Goal: Task Accomplishment & Management: Use online tool/utility

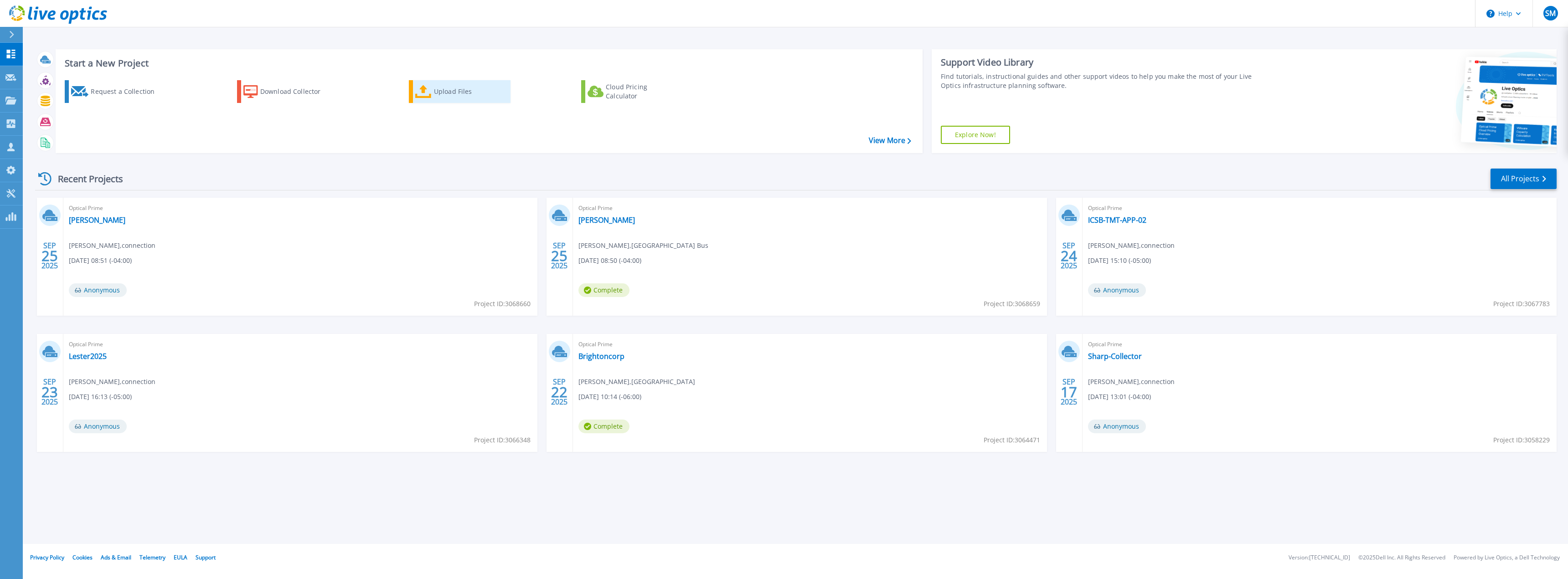
click at [452, 86] on div "Upload Files" at bounding box center [471, 92] width 73 height 18
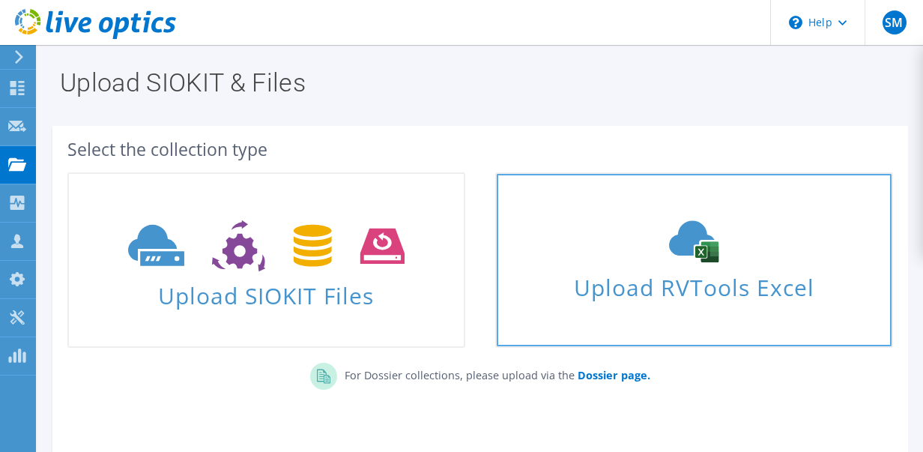
click at [648, 279] on span "Upload RVTools Excel" at bounding box center [693, 283] width 395 height 32
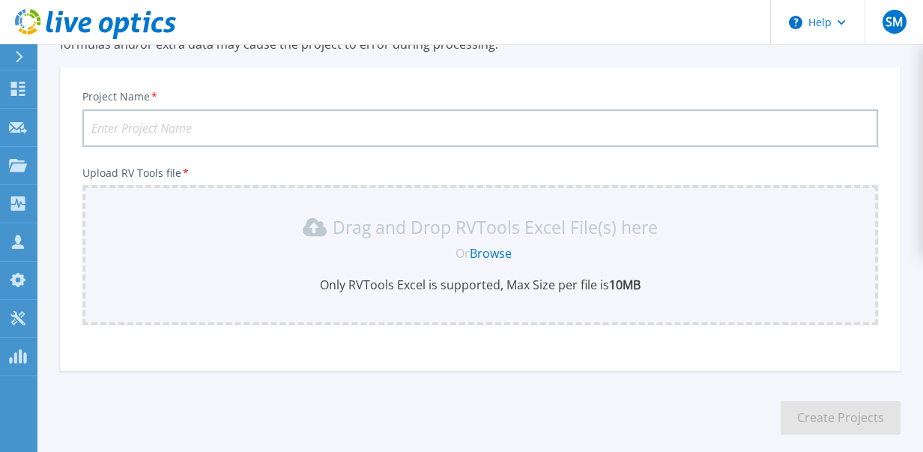
scroll to position [228, 0]
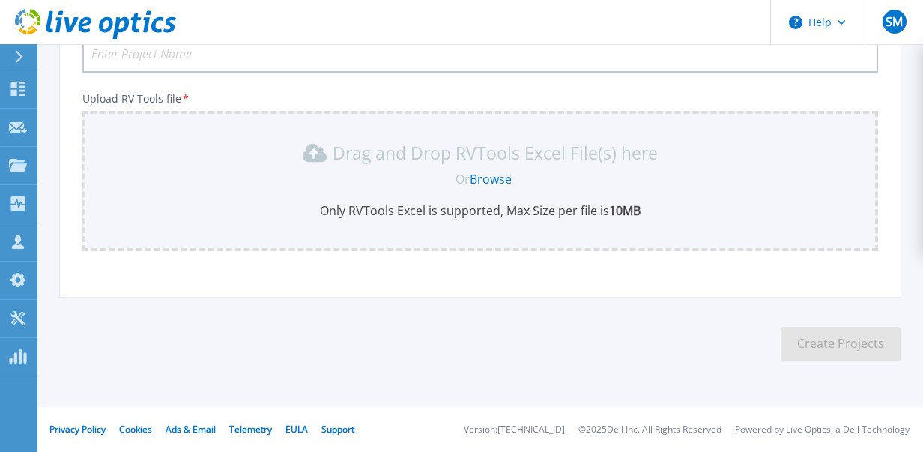
click at [487, 180] on link "Browse" at bounding box center [491, 179] width 42 height 16
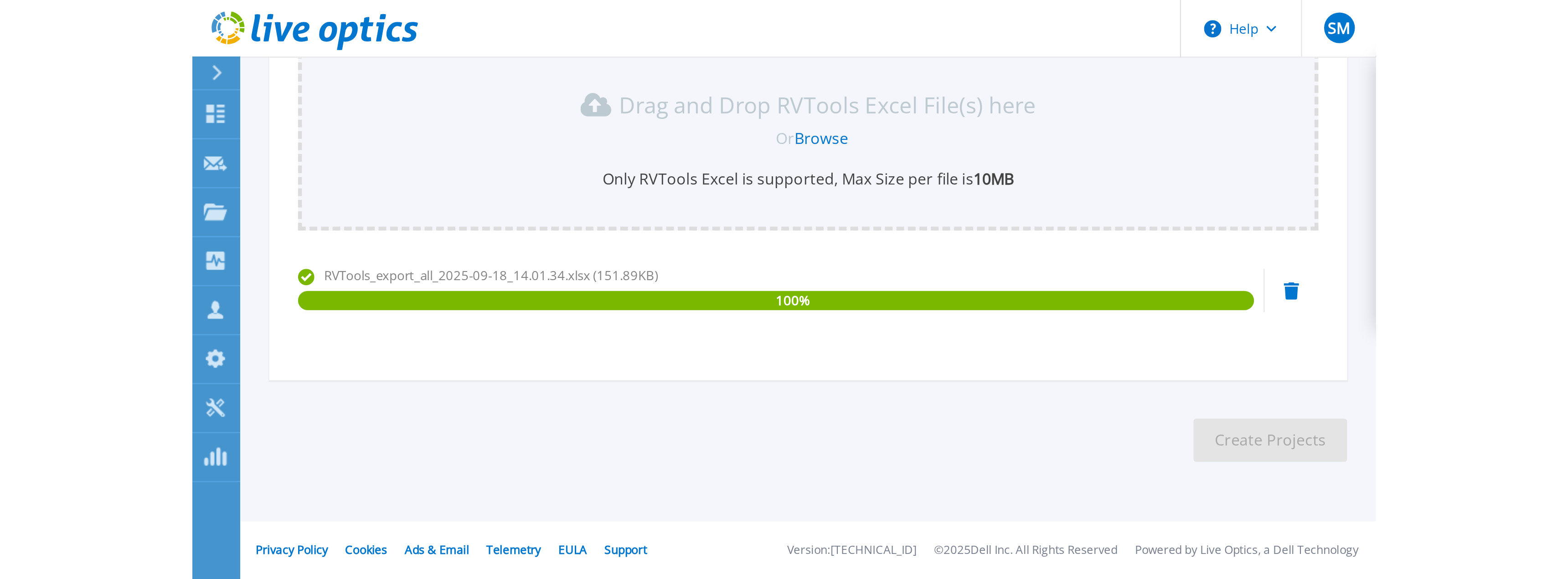
scroll to position [0, 0]
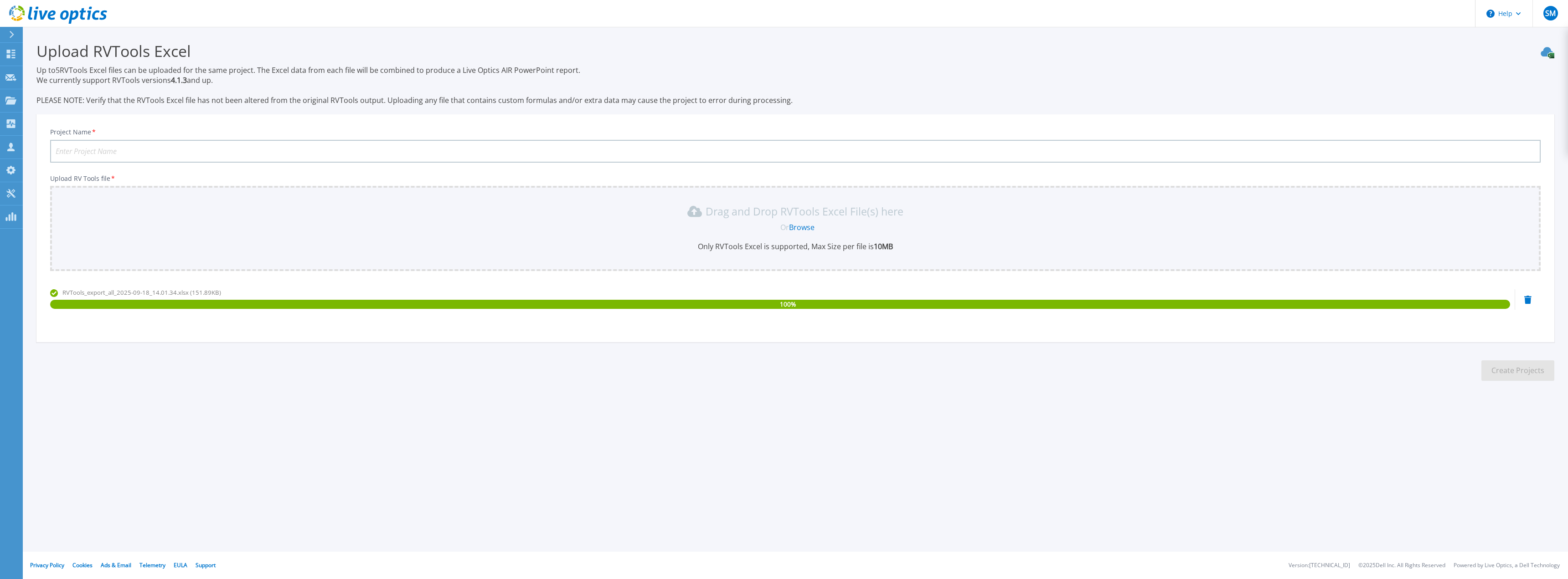
click at [560, 155] on input "Project Name *" at bounding box center [795, 151] width 1491 height 23
type input "SeedIP"
click at [568, 274] on button "Create Projects" at bounding box center [1518, 370] width 73 height 21
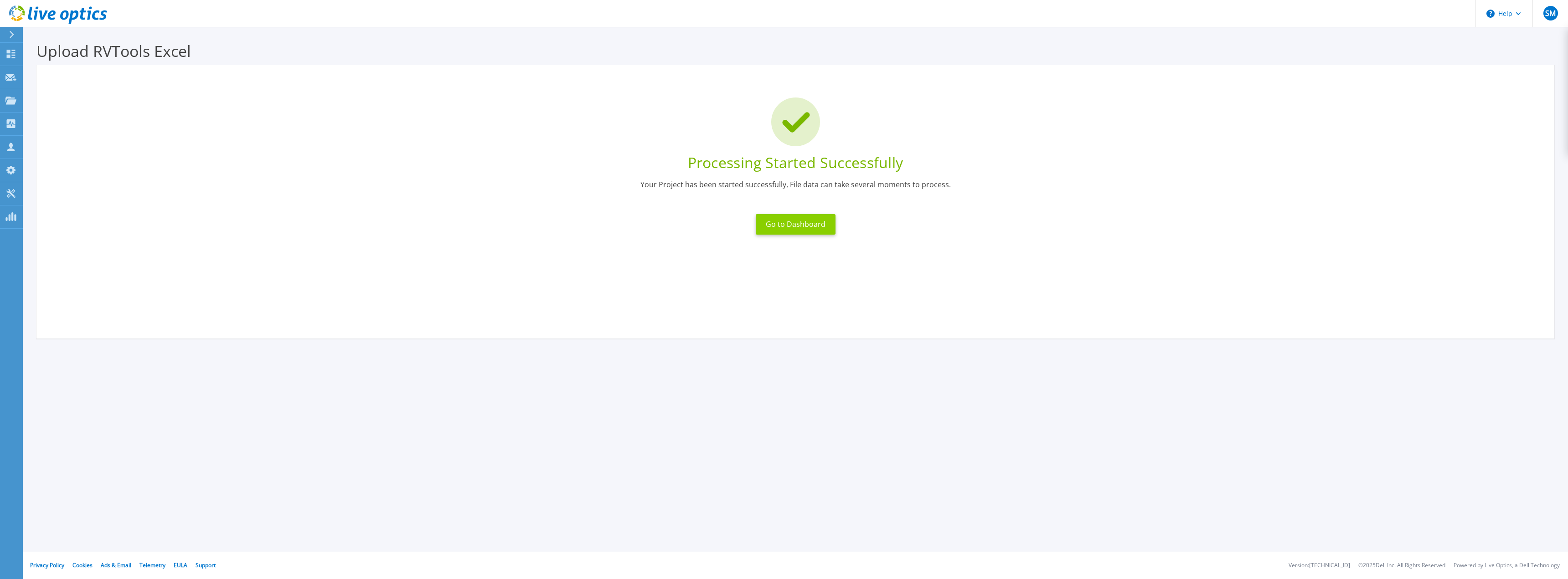
click at [568, 217] on button "Go to Dashboard" at bounding box center [796, 224] width 80 height 21
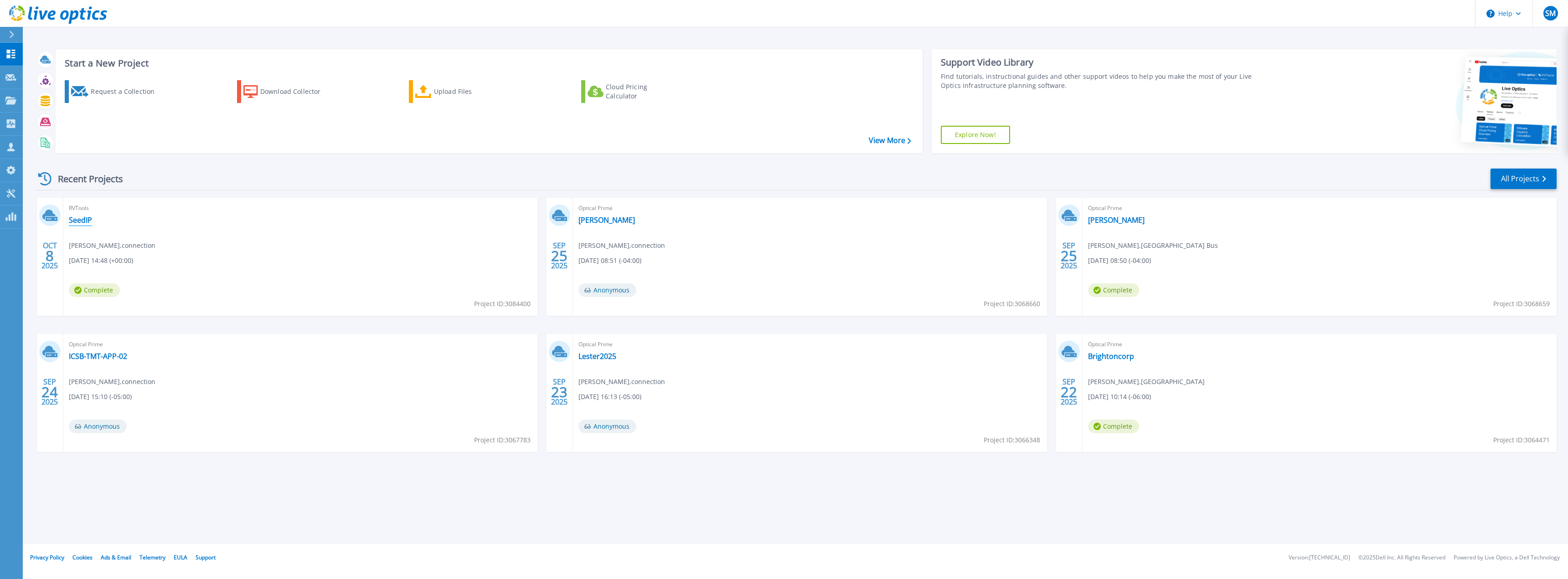
click at [83, 220] on link "SeedIP" at bounding box center [80, 220] width 23 height 9
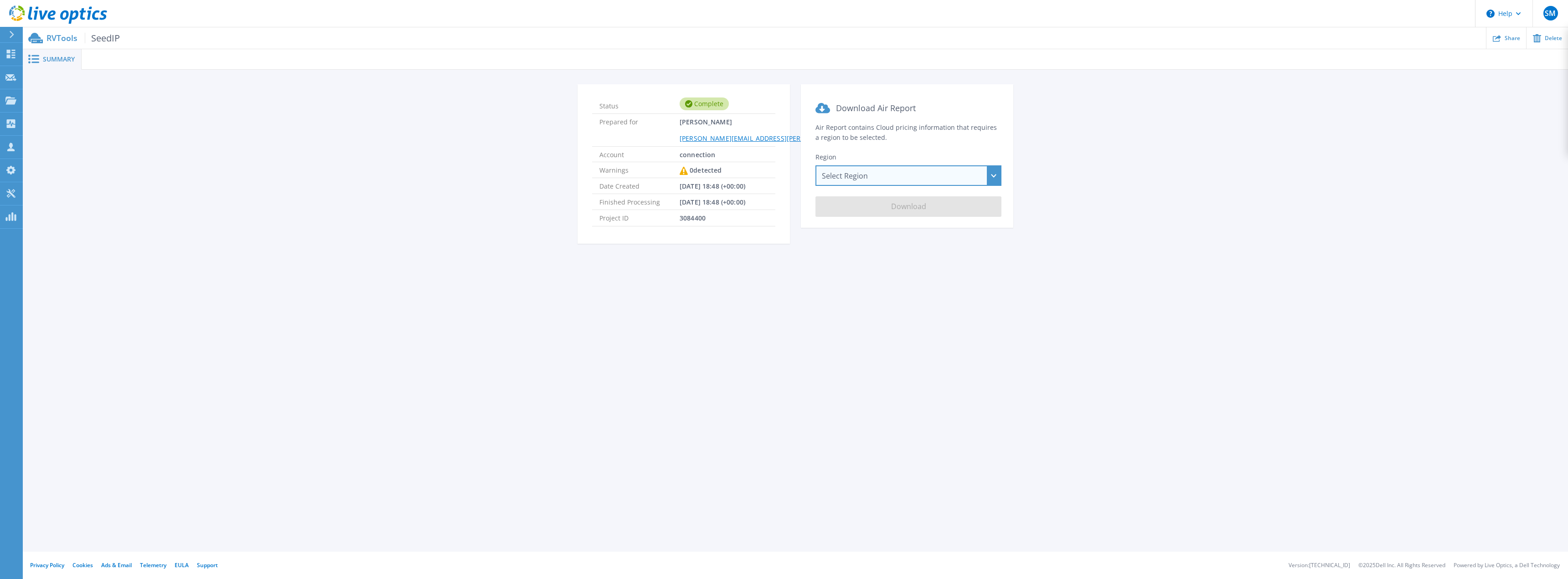
click at [877, 176] on div "Select Region [GEOGRAPHIC_DATA] ([GEOGRAPHIC_DATA]) [GEOGRAPHIC_DATA] ([GEOGRAP…" at bounding box center [909, 176] width 186 height 21
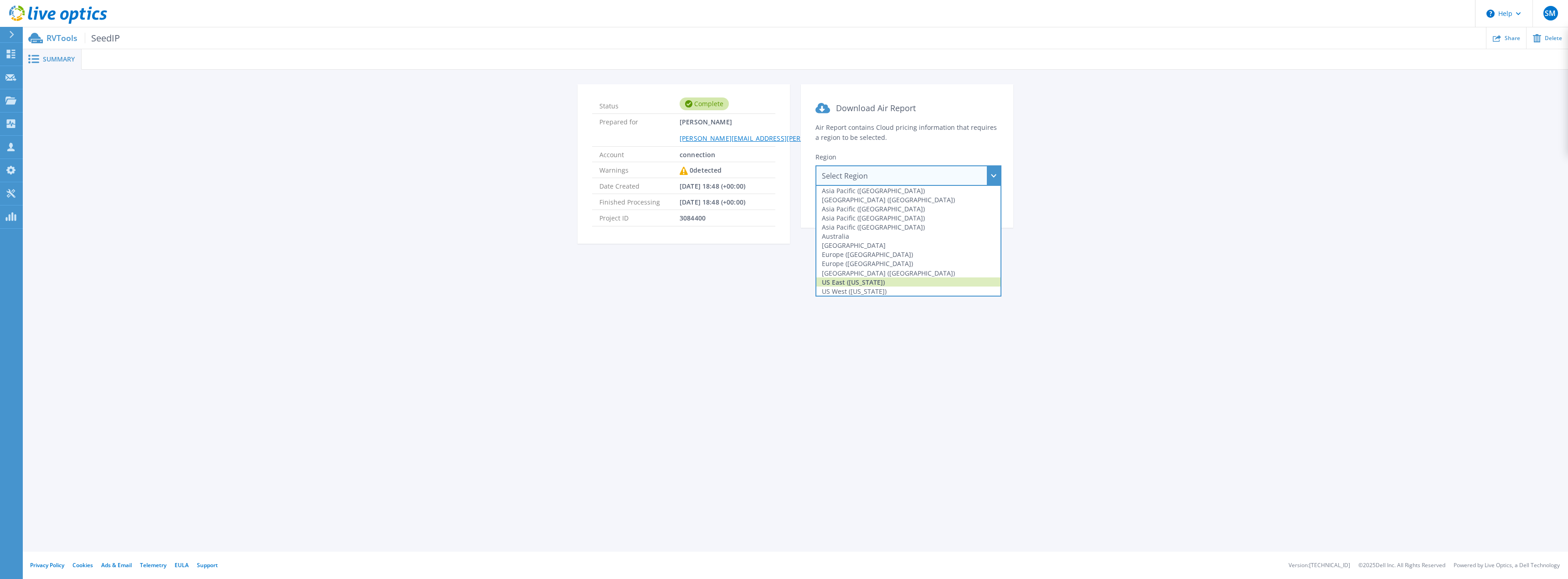
click at [869, 279] on div "US East ([US_STATE])" at bounding box center [908, 282] width 184 height 9
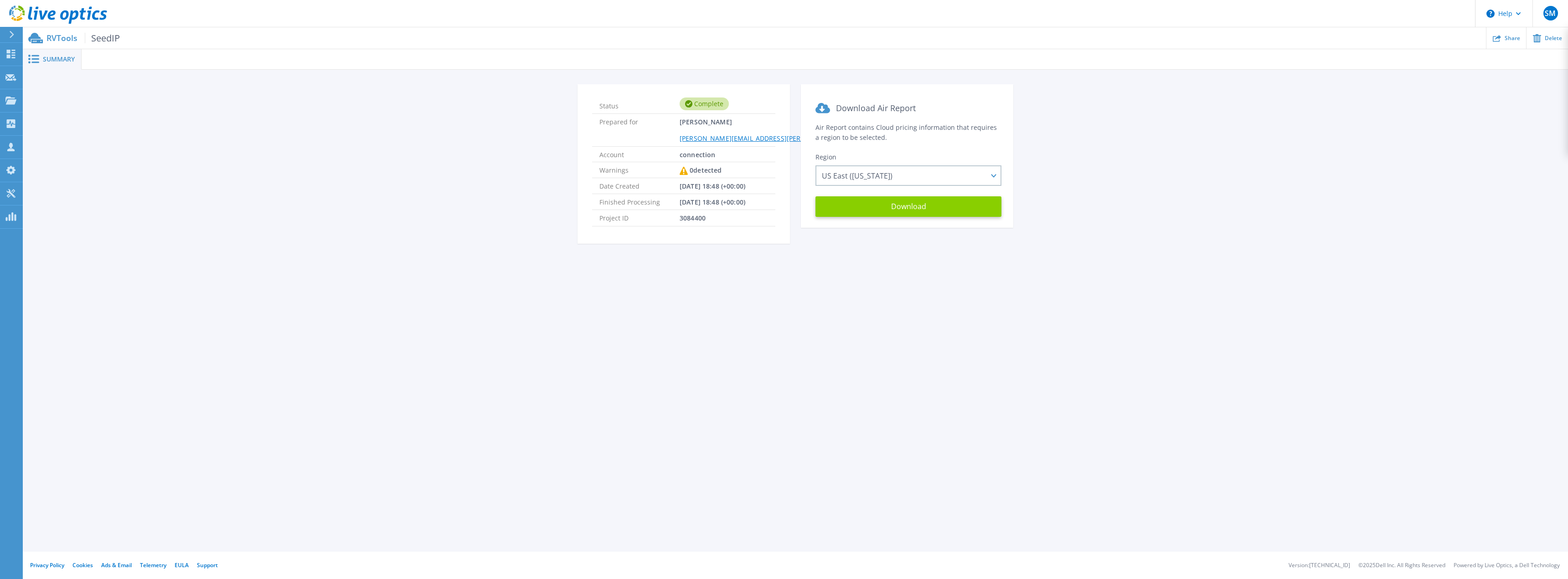
click at [903, 199] on button "Download" at bounding box center [909, 207] width 186 height 21
click at [866, 201] on button "Download" at bounding box center [909, 207] width 186 height 21
